Goal: Information Seeking & Learning: Find specific page/section

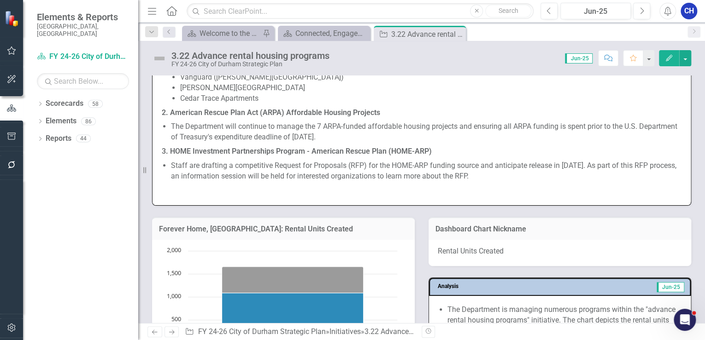
scroll to position [958, 0]
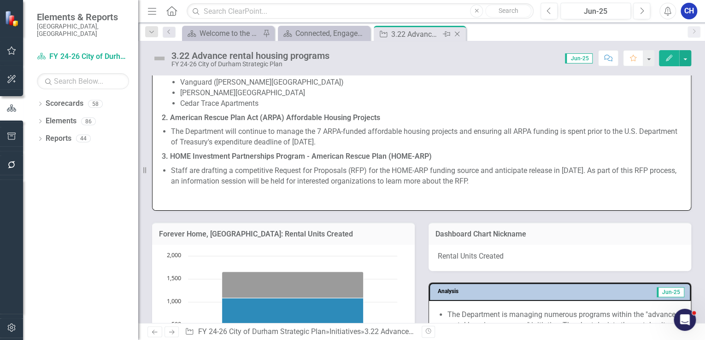
click at [462, 33] on div "Close" at bounding box center [458, 35] width 12 height 12
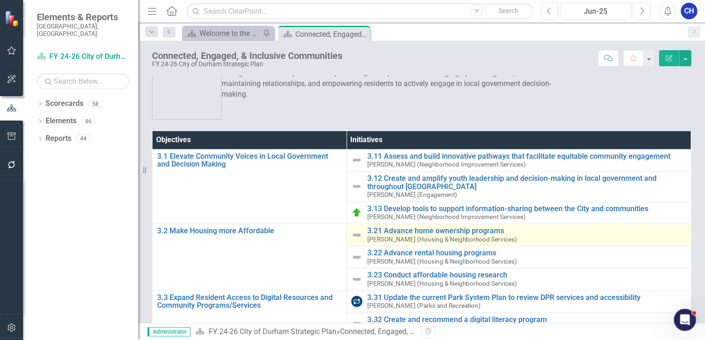
scroll to position [37, 0]
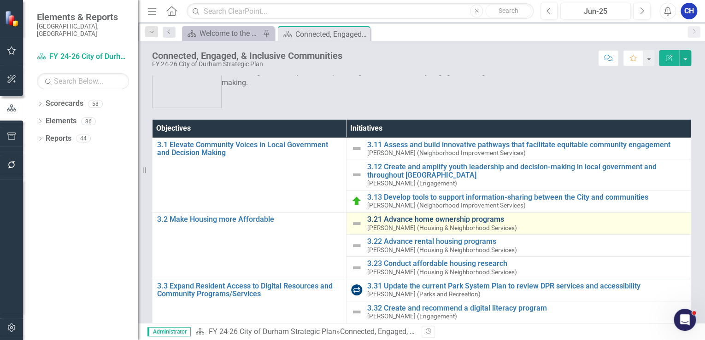
click at [409, 218] on link "3.21 Advance home ownership programs" at bounding box center [526, 220] width 319 height 8
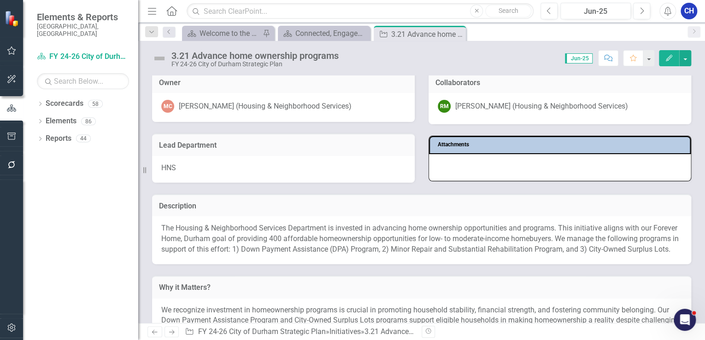
scroll to position [147, 0]
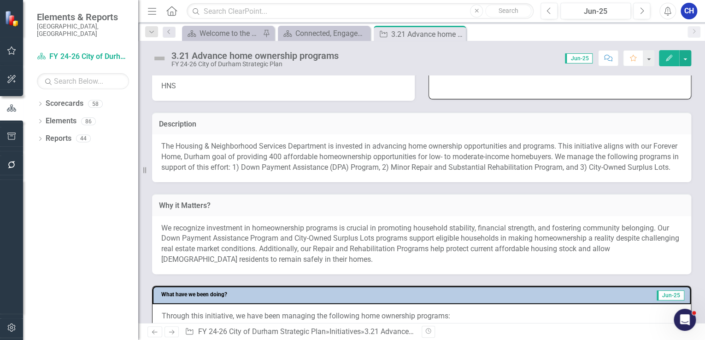
click at [331, 151] on p "The Housing & Neighborhood Services Department is invested in advancing home ow…" at bounding box center [421, 157] width 520 height 32
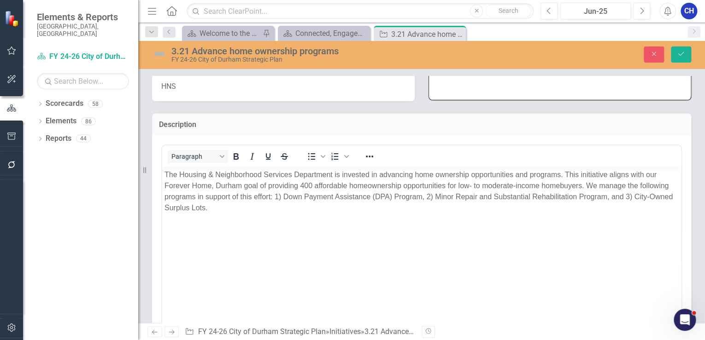
scroll to position [0, 0]
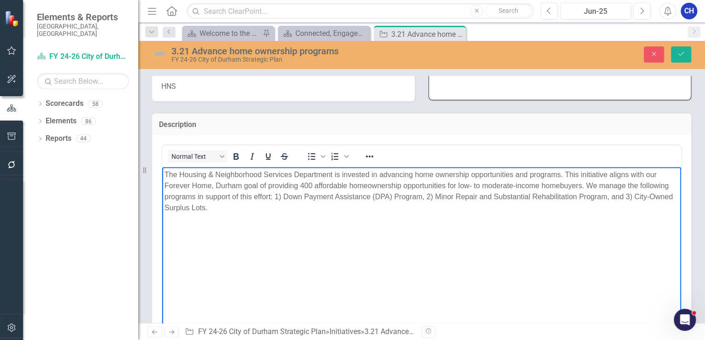
click at [277, 213] on body "The Housing & Neighborhood Services Department is invested in advancing home ow…" at bounding box center [421, 236] width 519 height 138
drag, startPoint x: 255, startPoint y: 211, endPoint x: 319, endPoint y: 333, distance: 137.2
click at [162, 167] on html "The Housing & Neighborhood Services Department is invested in advancing home ow…" at bounding box center [421, 236] width 519 height 138
copy p "The Housing & Neighborhood Services Department is invested in advancing home ow…"
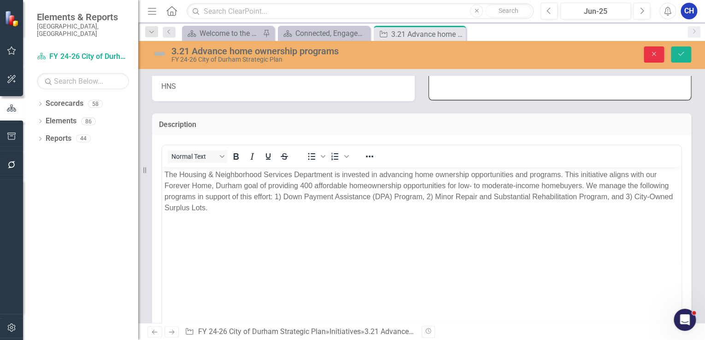
click at [660, 53] on button "Close" at bounding box center [653, 55] width 20 height 16
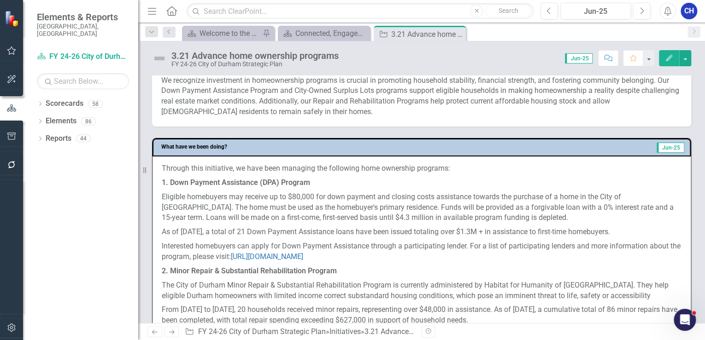
scroll to position [295, 0]
click at [239, 201] on p "Eligible homebuyers may receive up to $80,000 for down payment and closing cost…" at bounding box center [422, 208] width 520 height 35
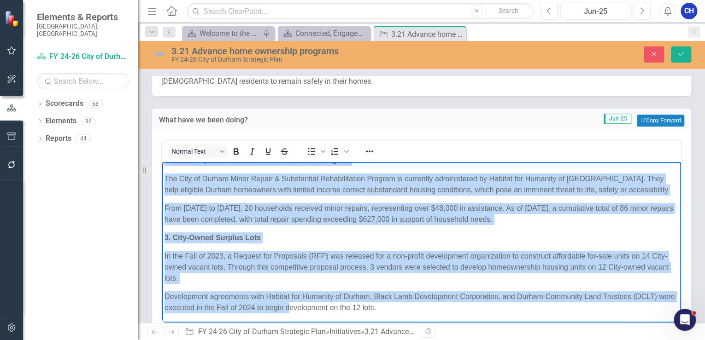
scroll to position [368, 0]
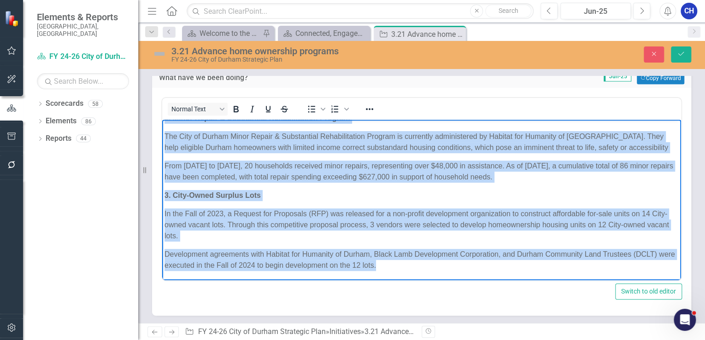
drag, startPoint x: 165, startPoint y: 125, endPoint x: 441, endPoint y: 265, distance: 309.2
click at [441, 265] on body "Through this initiative, we have been managing the following home ownership pro…" at bounding box center [421, 133] width 519 height 296
copy body "Loremip dolo sitametcon, ad elit sedd eiusmodt inc utlaboree dolo magnaaliq eni…"
click at [387, 223] on p "In the Fall of 2023, a Request for Proposals (RFP) was released for a non-profi…" at bounding box center [421, 225] width 514 height 33
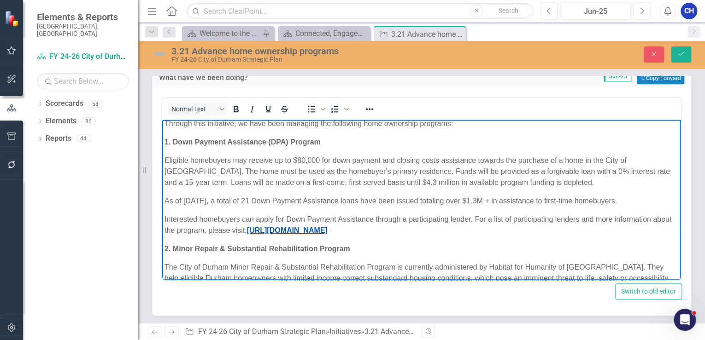
scroll to position [0, 0]
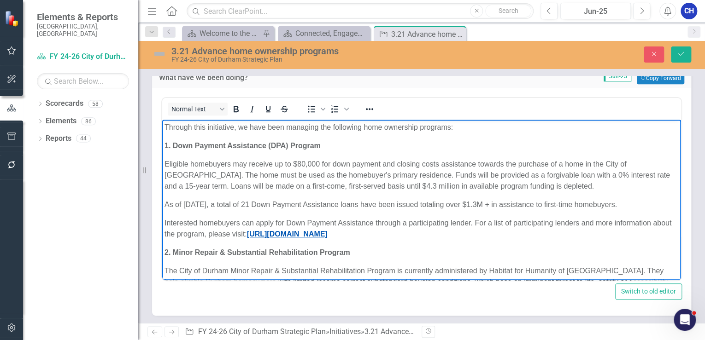
click at [327, 235] on link "[URL][DOMAIN_NAME]" at bounding box center [287, 234] width 81 height 8
click at [327, 234] on link "[URL][DOMAIN_NAME]" at bounding box center [287, 234] width 81 height 8
click at [327, 237] on link "[URL][DOMAIN_NAME]" at bounding box center [287, 234] width 81 height 8
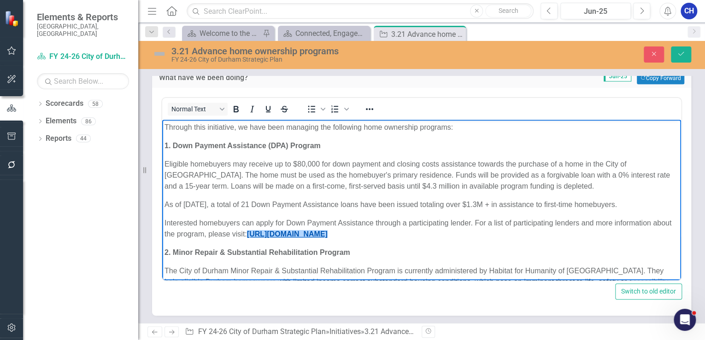
click at [327, 238] on link "[URL][DOMAIN_NAME]" at bounding box center [287, 234] width 81 height 8
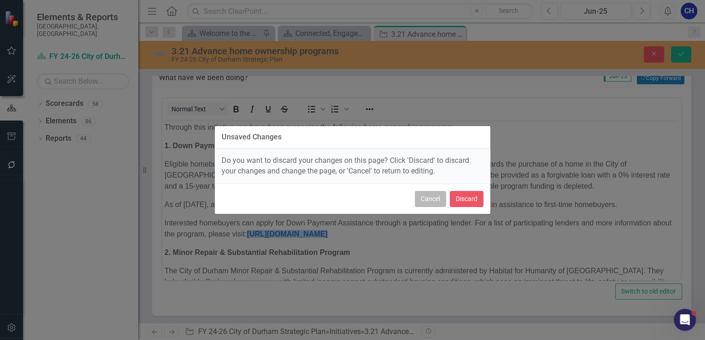
click at [429, 197] on button "Cancel" at bounding box center [430, 199] width 31 height 16
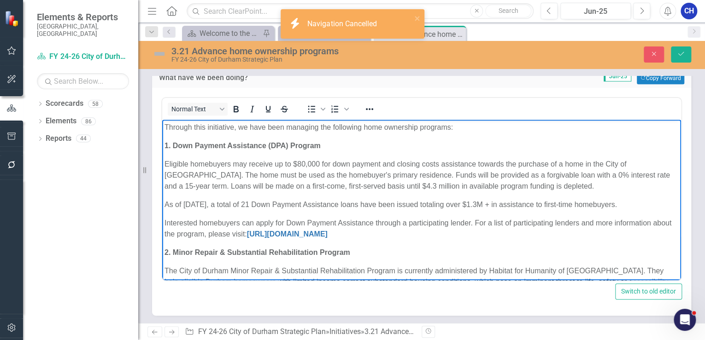
drag, startPoint x: 528, startPoint y: 234, endPoint x: 266, endPoint y: 233, distance: 262.1
click at [266, 233] on p "Interested homebuyers can apply for Down Payment Assistance through a participa…" at bounding box center [421, 229] width 514 height 22
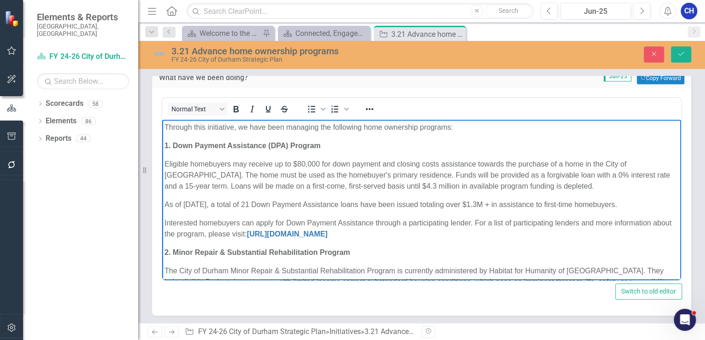
copy p ": [URL][DOMAIN_NAME]"
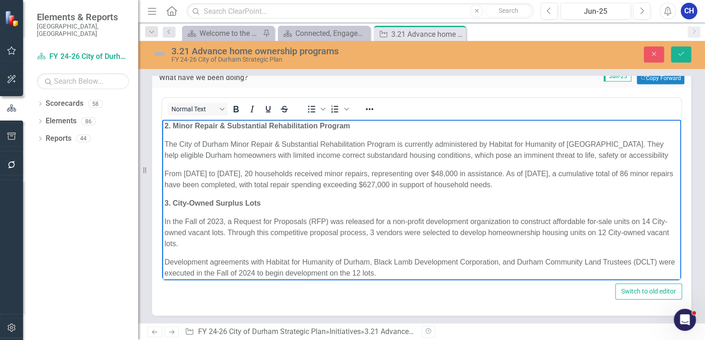
scroll to position [134, 0]
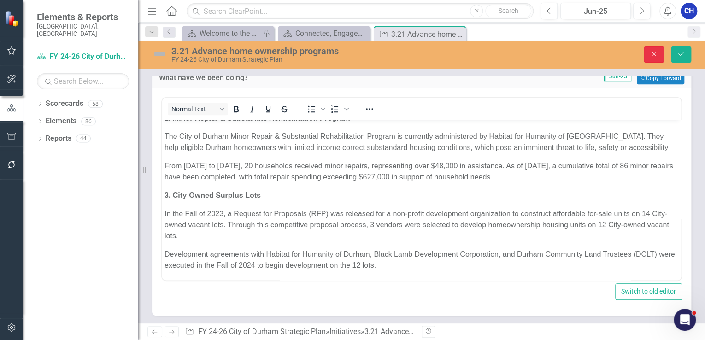
click at [660, 57] on button "Close" at bounding box center [653, 55] width 20 height 16
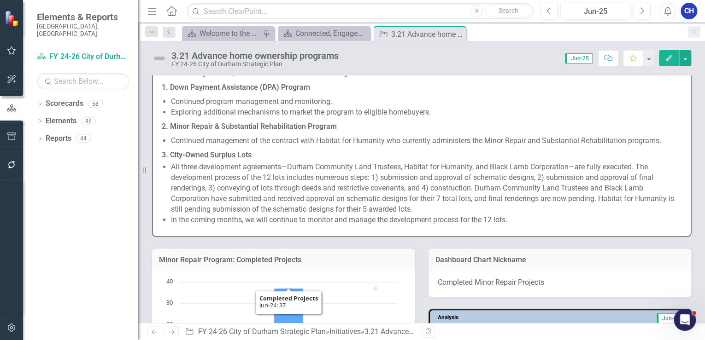
scroll to position [663, 0]
click at [256, 146] on li "Continued management of the contract with Habitat for Humanity who currently ad…" at bounding box center [426, 141] width 510 height 11
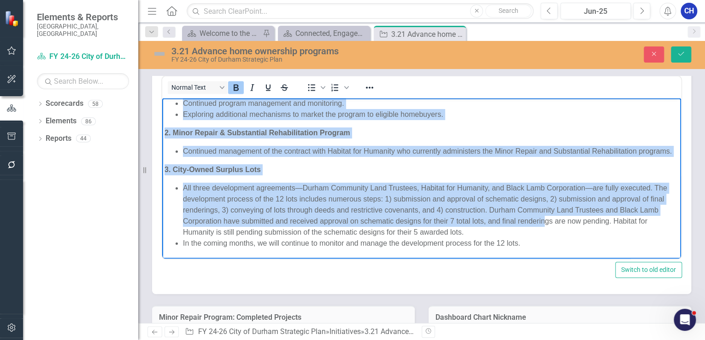
scroll to position [50, 0]
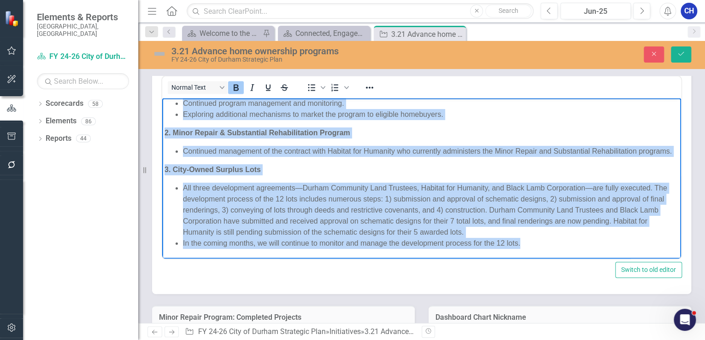
drag, startPoint x: 165, startPoint y: 123, endPoint x: 564, endPoint y: 246, distance: 417.2
click at [564, 246] on body "In the coming months, we will work towards the following: 1. Down Payment Assis…" at bounding box center [421, 158] width 519 height 200
copy body "2. Lore Ipsumdo Sitametcon (ADI) Elitsed Doeiusmod tempori utlaboreet dol magna…"
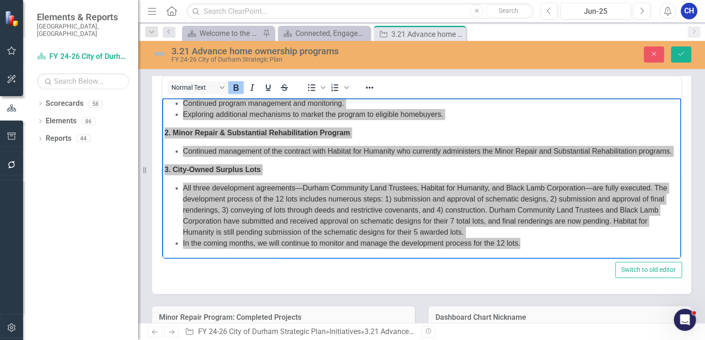
click at [267, 278] on div "Switch to old editor" at bounding box center [421, 270] width 520 height 16
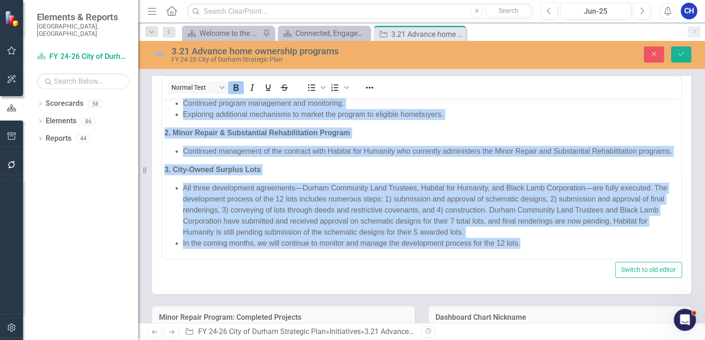
click at [489, 203] on li "All three development agreements—Durham Community Land Trustees, Habitat for Hu…" at bounding box center [431, 209] width 496 height 55
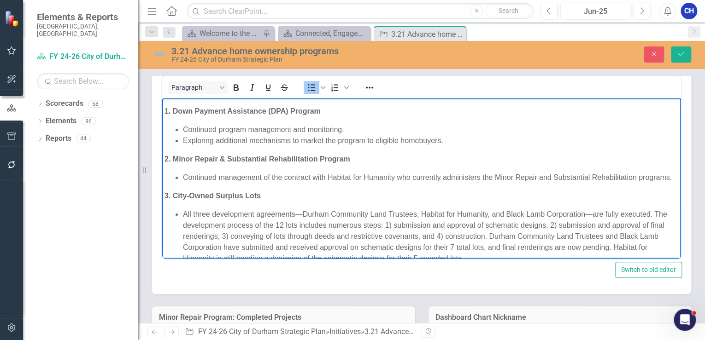
scroll to position [0, 0]
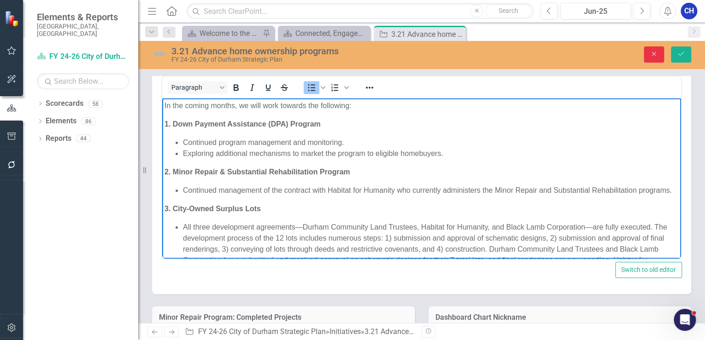
click at [648, 56] on button "Close" at bounding box center [653, 55] width 20 height 16
